Goal: Task Accomplishment & Management: Complete application form

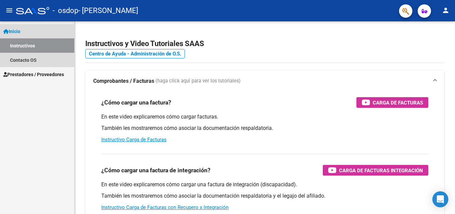
click at [34, 46] on link "Instructivos" at bounding box center [37, 45] width 74 height 14
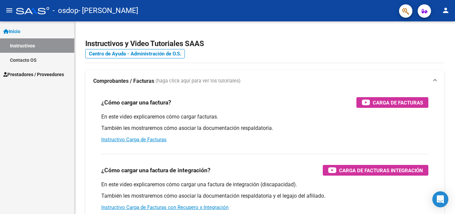
click at [23, 74] on span "Prestadores / Proveedores" at bounding box center [33, 74] width 61 height 7
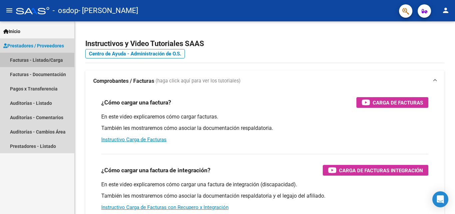
click at [46, 60] on link "Facturas - Listado/Carga" at bounding box center [37, 60] width 74 height 14
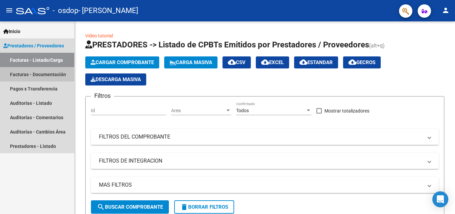
click at [54, 72] on link "Facturas - Documentación" at bounding box center [37, 74] width 74 height 14
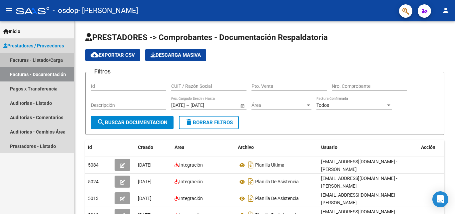
click at [22, 60] on link "Facturas - Listado/Carga" at bounding box center [37, 60] width 74 height 14
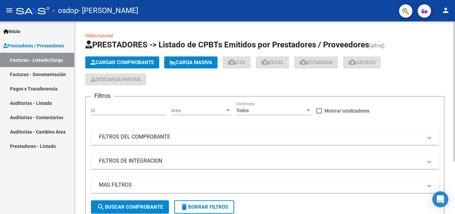
click at [114, 62] on span "Cargar Comprobante" at bounding box center [122, 62] width 63 height 6
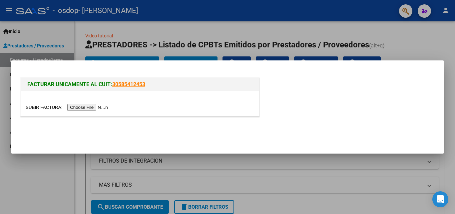
click at [96, 107] on input "file" at bounding box center [68, 107] width 84 height 7
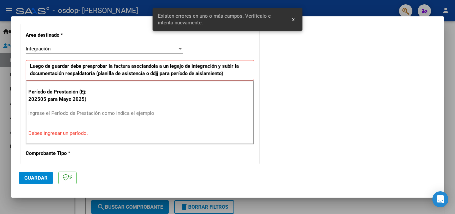
scroll to position [117, 0]
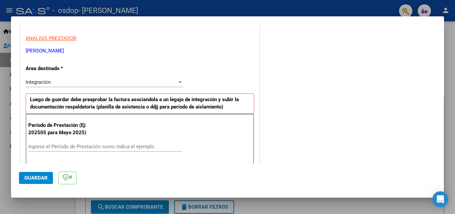
click at [71, 82] on div "Integración" at bounding box center [102, 82] width 152 height 6
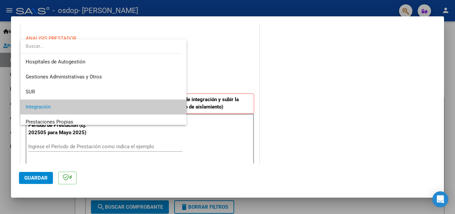
scroll to position [25, 0]
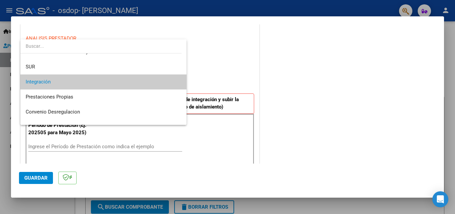
click at [72, 82] on span "Integración" at bounding box center [104, 81] width 156 height 15
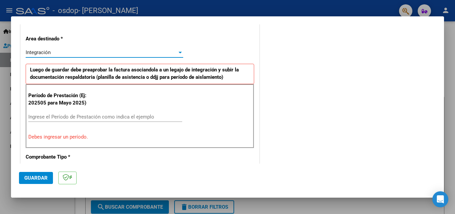
scroll to position [150, 0]
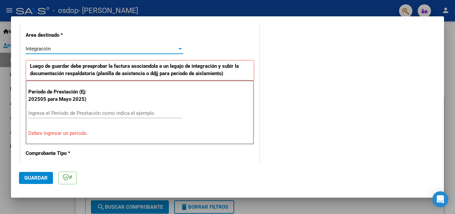
click at [53, 113] on input "Ingrese el Período de Prestación como indica el ejemplo" at bounding box center [105, 113] width 154 height 6
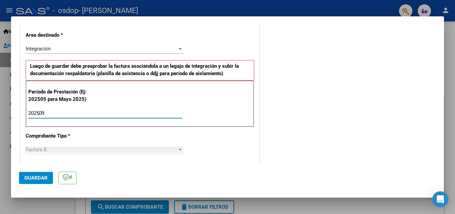
type input "202509"
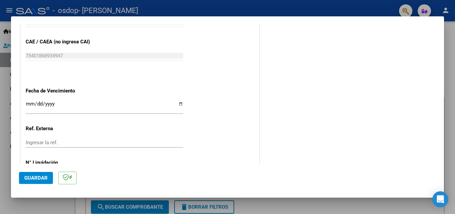
scroll to position [448, 0]
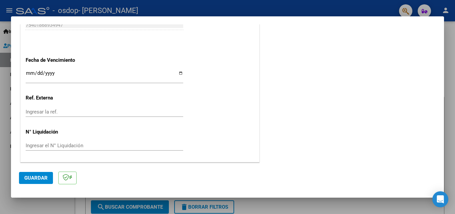
click at [37, 177] on span "Guardar" at bounding box center [35, 178] width 23 height 6
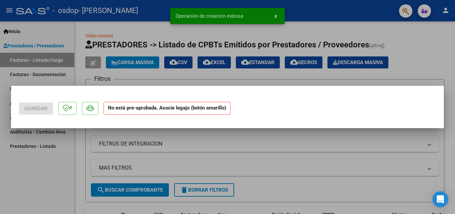
scroll to position [0, 0]
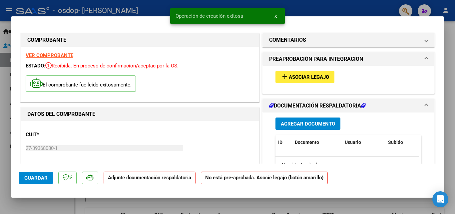
click at [302, 126] on span "Agregar Documento" at bounding box center [308, 124] width 54 height 6
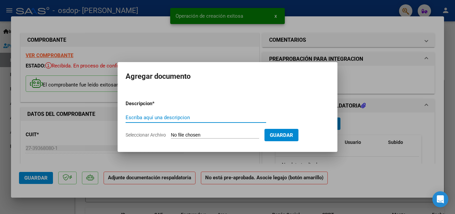
click at [141, 133] on span "Seleccionar Archivo" at bounding box center [146, 134] width 40 height 5
click at [171, 133] on input "Seleccionar Archivo" at bounding box center [215, 135] width 88 height 6
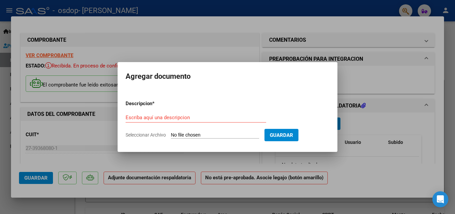
type input "C:\fakepath\PLANILLA DE ASISTENCIA.pdf"
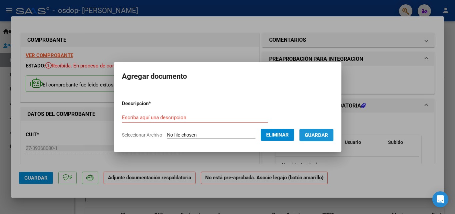
click at [322, 137] on span "Guardar" at bounding box center [316, 135] width 23 height 6
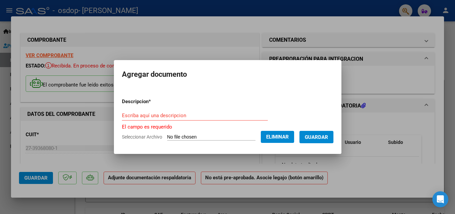
click at [325, 138] on span "Guardar" at bounding box center [316, 137] width 23 height 6
click at [195, 117] on input "Escriba aquí una descripcion" at bounding box center [195, 115] width 146 height 6
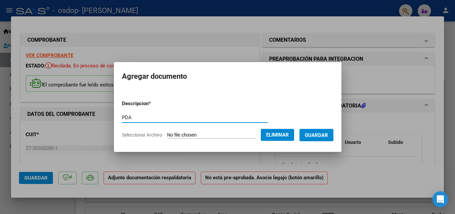
type input "PDA"
click at [327, 139] on button "Guardar" at bounding box center [317, 135] width 34 height 12
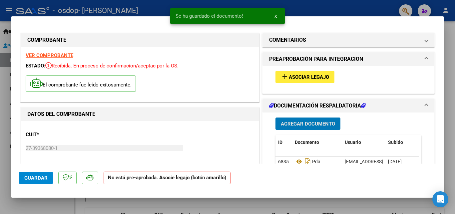
scroll to position [67, 0]
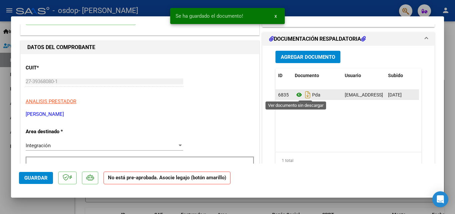
click at [296, 96] on icon at bounding box center [299, 95] width 9 height 8
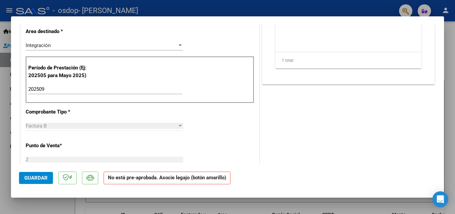
scroll to position [300, 0]
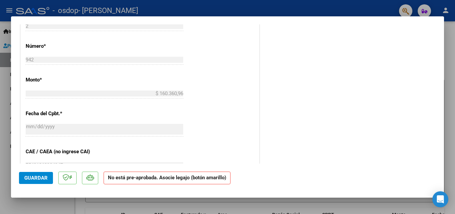
click at [40, 176] on span "Guardar" at bounding box center [35, 178] width 23 height 6
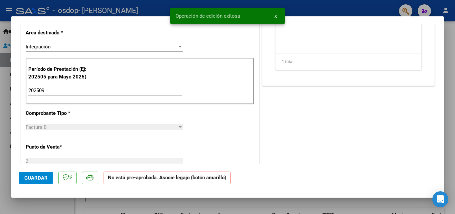
scroll to position [0, 0]
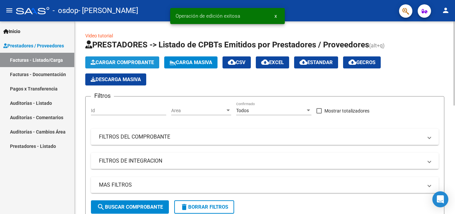
click at [121, 61] on span "Cargar Comprobante" at bounding box center [122, 62] width 63 height 6
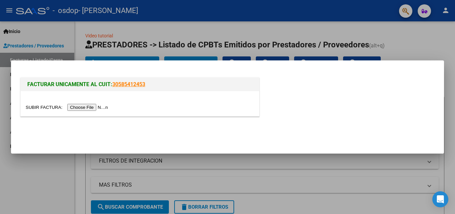
click at [92, 109] on input "file" at bounding box center [68, 107] width 84 height 7
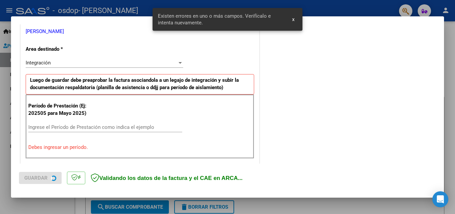
scroll to position [150, 0]
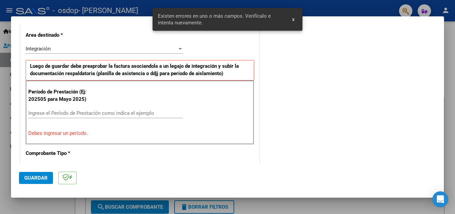
click at [75, 114] on input "Ingrese el Período de Prestación como indica el ejemplo" at bounding box center [105, 113] width 154 height 6
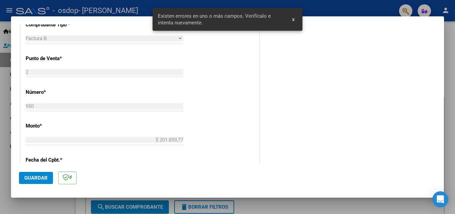
scroll to position [284, 0]
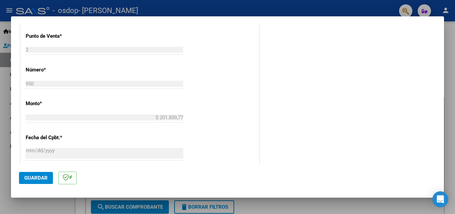
type input "202509"
click at [35, 179] on span "Guardar" at bounding box center [35, 178] width 23 height 6
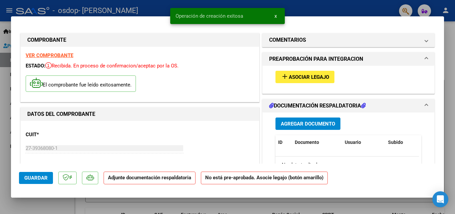
click at [303, 125] on span "Agregar Documento" at bounding box center [308, 124] width 54 height 6
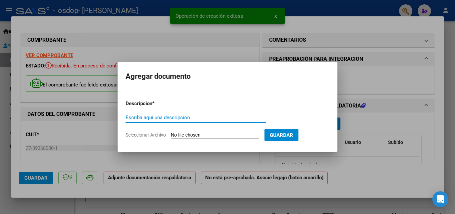
click at [140, 131] on form "Descripcion * Escriba aquí una descripcion Seleccionar Archivo Guardar" at bounding box center [228, 119] width 204 height 49
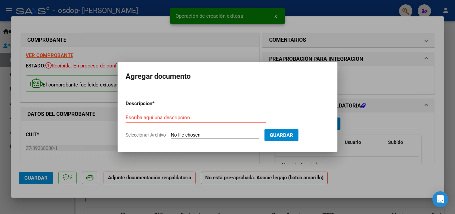
click at [199, 131] on form "Descripcion * Escriba aquí una descripcion Seleccionar Archivo Guardar" at bounding box center [228, 119] width 204 height 49
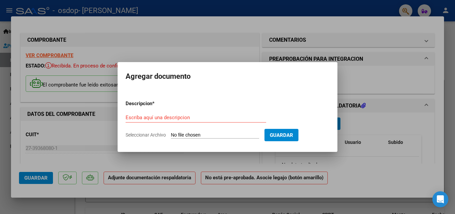
drag, startPoint x: 164, startPoint y: 136, endPoint x: 176, endPoint y: 134, distance: 12.2
click at [167, 135] on app-file-uploader "Seleccionar Archivo" at bounding box center [195, 135] width 139 height 6
click at [180, 134] on input "Seleccionar Archivo" at bounding box center [215, 135] width 88 height 6
type input "C:\fakepath\PLANILLA DE ASISTENCIA.pdf"
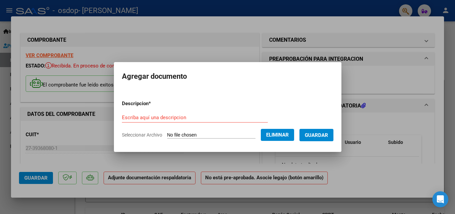
click at [192, 119] on input "Escriba aquí una descripcion" at bounding box center [195, 117] width 146 height 6
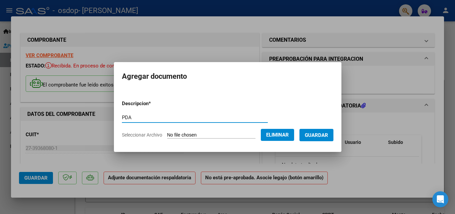
type input "PDA"
click at [327, 133] on span "Guardar" at bounding box center [316, 135] width 23 height 6
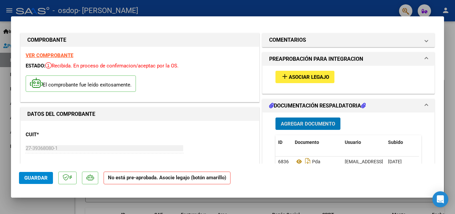
scroll to position [33, 0]
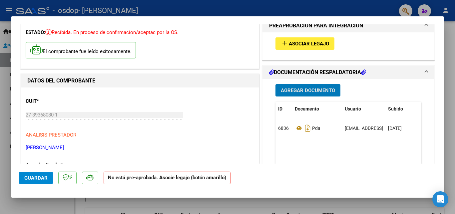
click at [41, 178] on span "Guardar" at bounding box center [35, 178] width 23 height 6
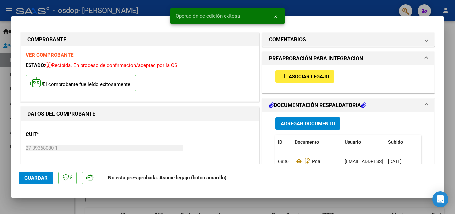
scroll to position [0, 0]
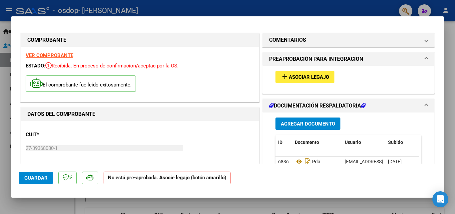
click at [318, 8] on div at bounding box center [227, 107] width 455 height 214
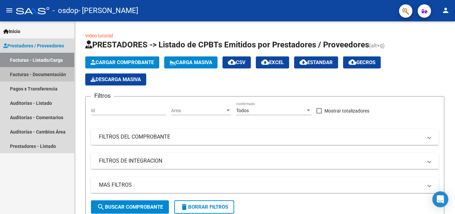
click at [43, 74] on link "Facturas - Documentación" at bounding box center [37, 74] width 74 height 14
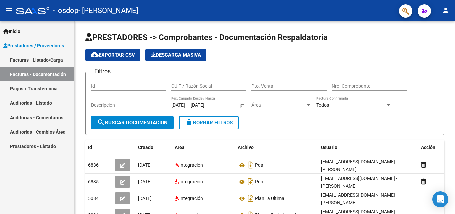
click at [54, 59] on link "Facturas - Listado/Carga" at bounding box center [37, 60] width 74 height 14
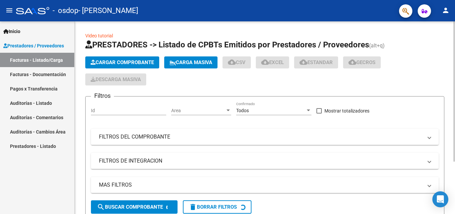
click at [115, 61] on span "Cargar Comprobante" at bounding box center [122, 62] width 63 height 6
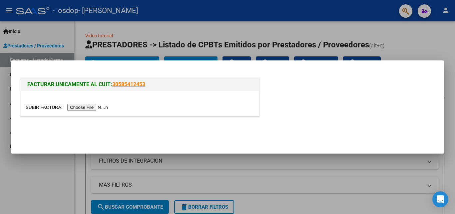
click at [99, 107] on input "file" at bounding box center [68, 107] width 84 height 7
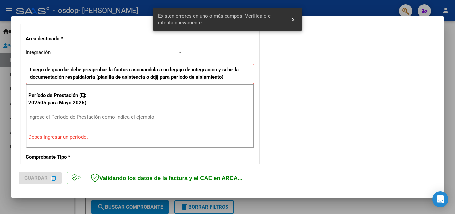
scroll to position [150, 0]
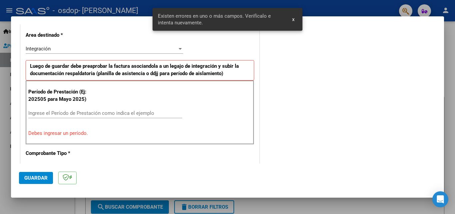
click at [83, 110] on input "Ingrese el Período de Prestación como indica el ejemplo" at bounding box center [105, 113] width 154 height 6
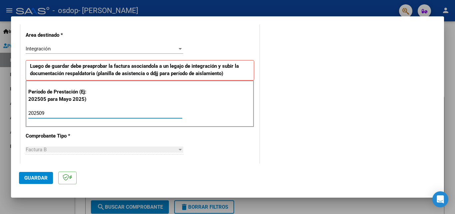
type input "202509"
click at [40, 179] on span "Guardar" at bounding box center [35, 178] width 23 height 6
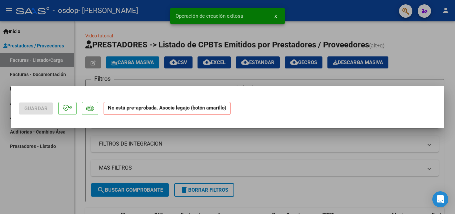
scroll to position [0, 0]
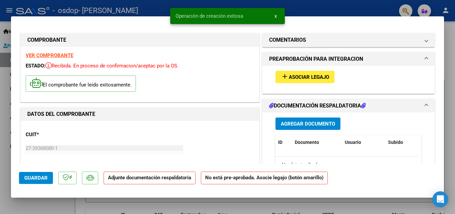
click at [294, 128] on button "Agregar Documento" at bounding box center [308, 123] width 65 height 12
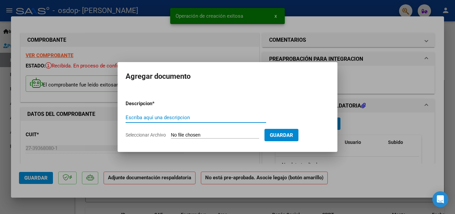
click at [187, 136] on input "Seleccionar Archivo" at bounding box center [215, 135] width 88 height 6
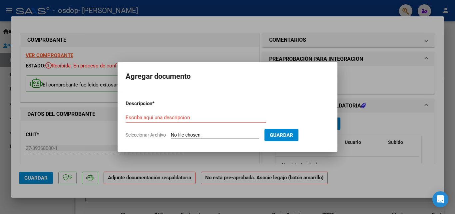
type input "C:\fakepath\PLANILLA DE ASISTENCIA.pdf"
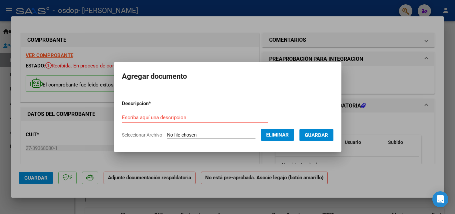
click at [206, 110] on form "Descripcion * Escriba aquí una descripcion Seleccionar Archivo Eliminar Guardar" at bounding box center [228, 119] width 212 height 49
click at [208, 114] on input "Escriba aquí una descripcion" at bounding box center [195, 117] width 146 height 6
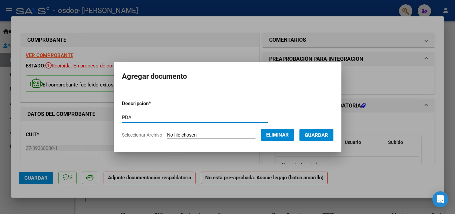
type input "PDA"
click at [328, 135] on span "Guardar" at bounding box center [316, 135] width 23 height 6
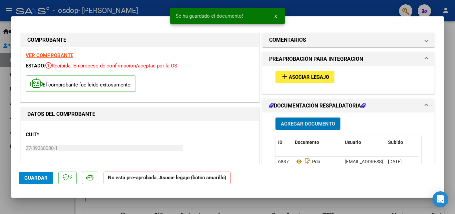
click at [38, 179] on span "Guardar" at bounding box center [35, 178] width 23 height 6
